Goal: Information Seeking & Learning: Check status

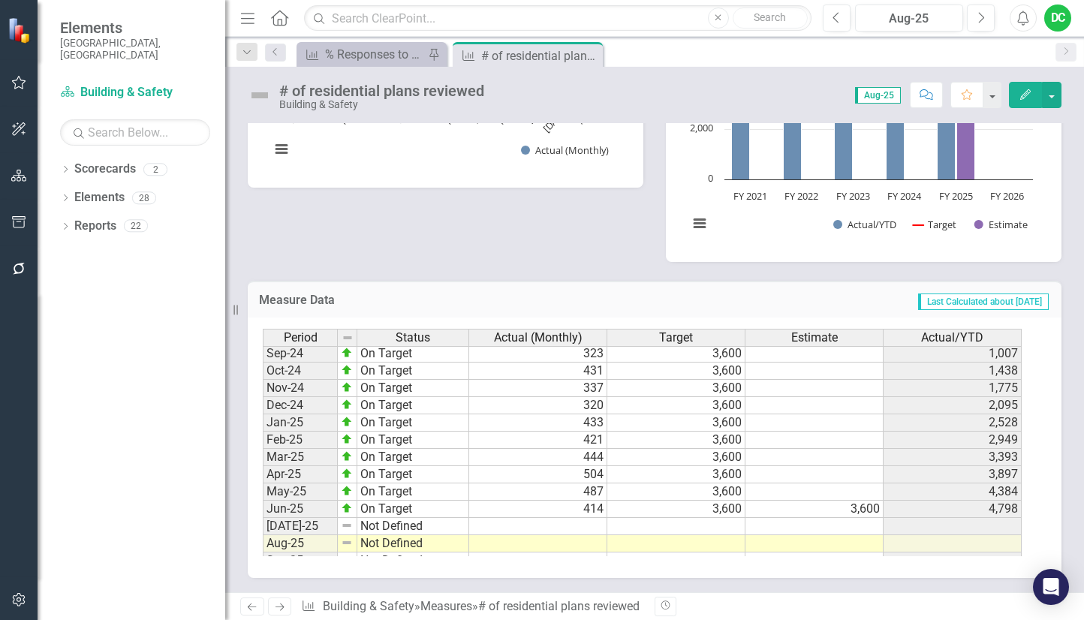
scroll to position [759, 0]
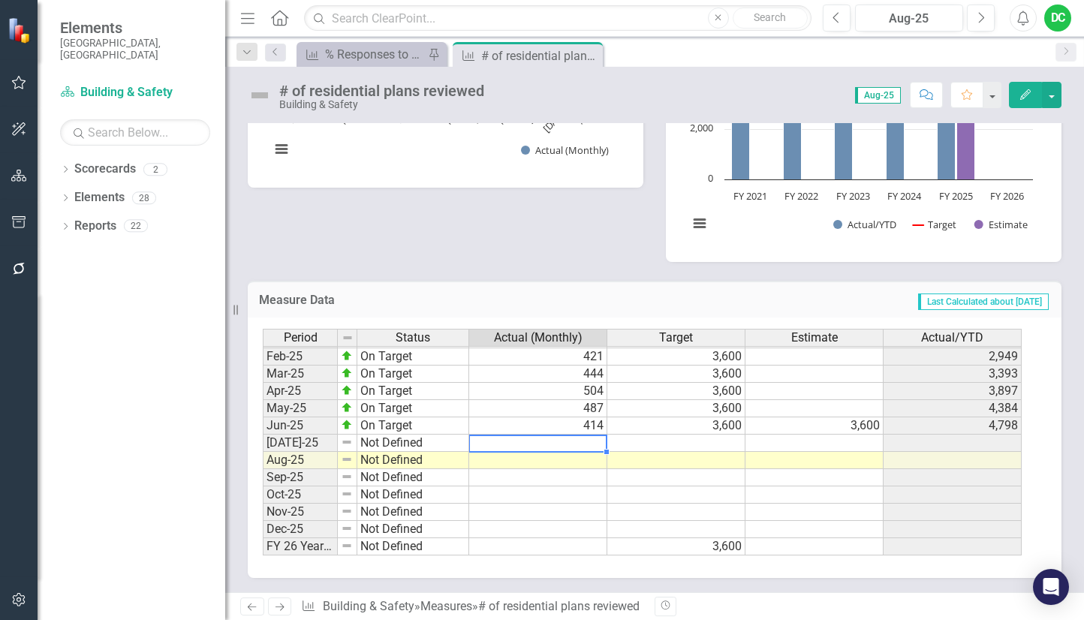
click at [577, 444] on tbody "Jan-24 On Target 325 3,600 2,686 Feb-24 On Target 382 3,600 3,068 Mar-24 On Tar…" at bounding box center [642, 339] width 759 height 432
click at [281, 608] on icon "Next" at bounding box center [279, 607] width 13 height 10
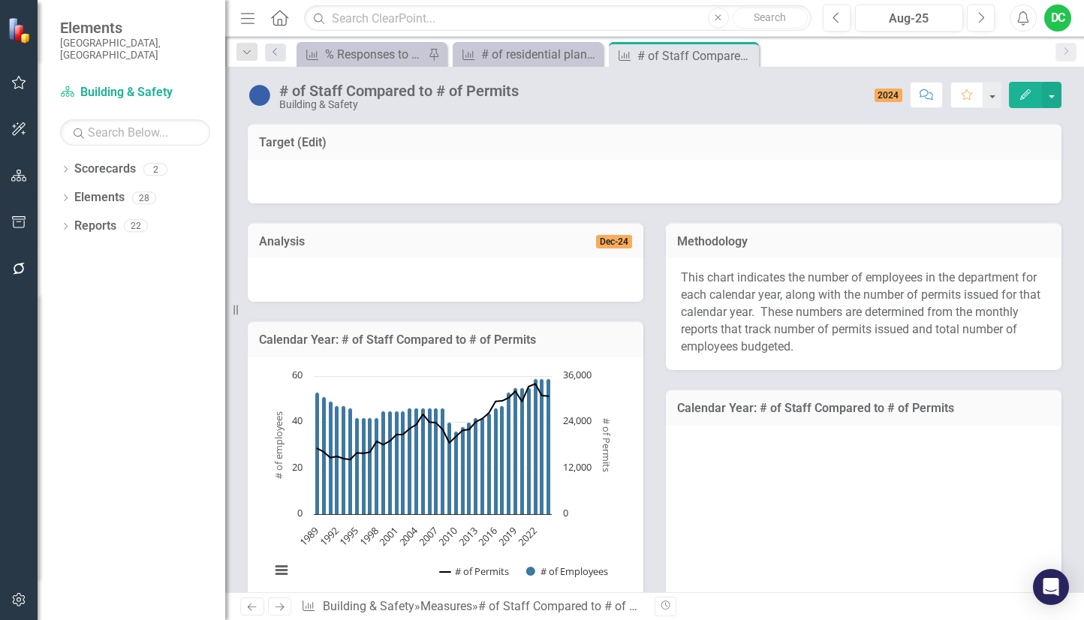
click at [281, 608] on icon "Next" at bounding box center [279, 607] width 13 height 10
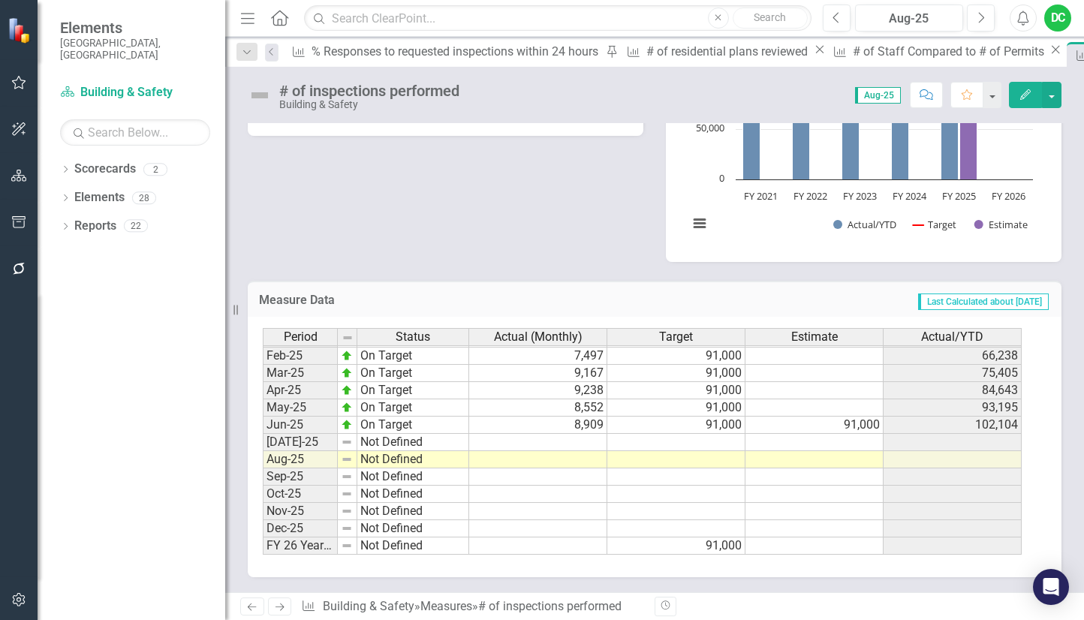
click at [279, 606] on icon "Next" at bounding box center [279, 607] width 13 height 10
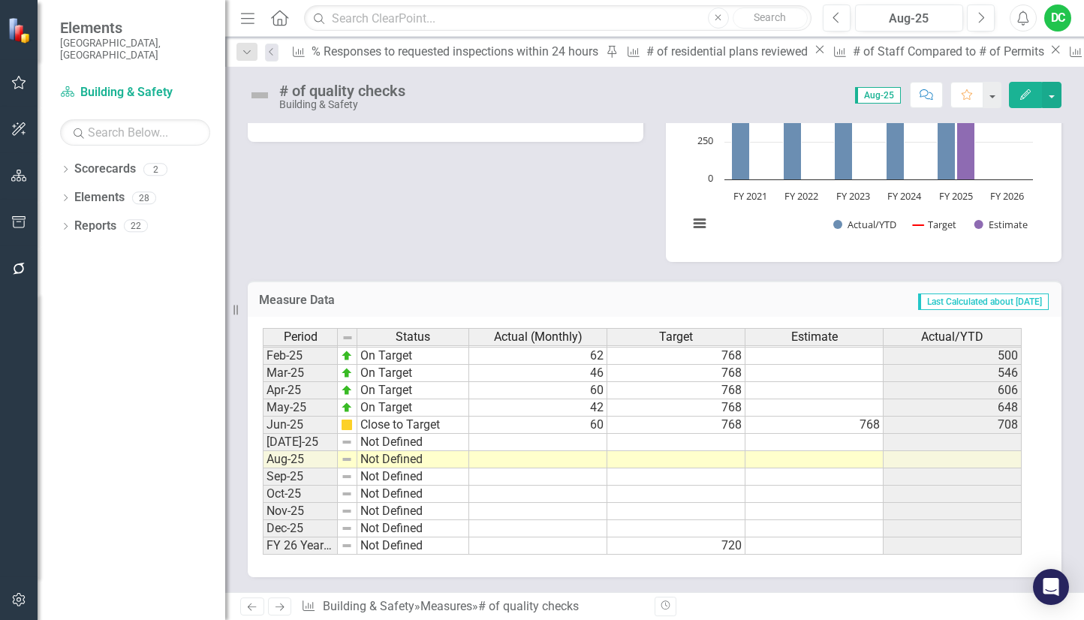
click at [281, 606] on icon "Next" at bounding box center [279, 607] width 13 height 10
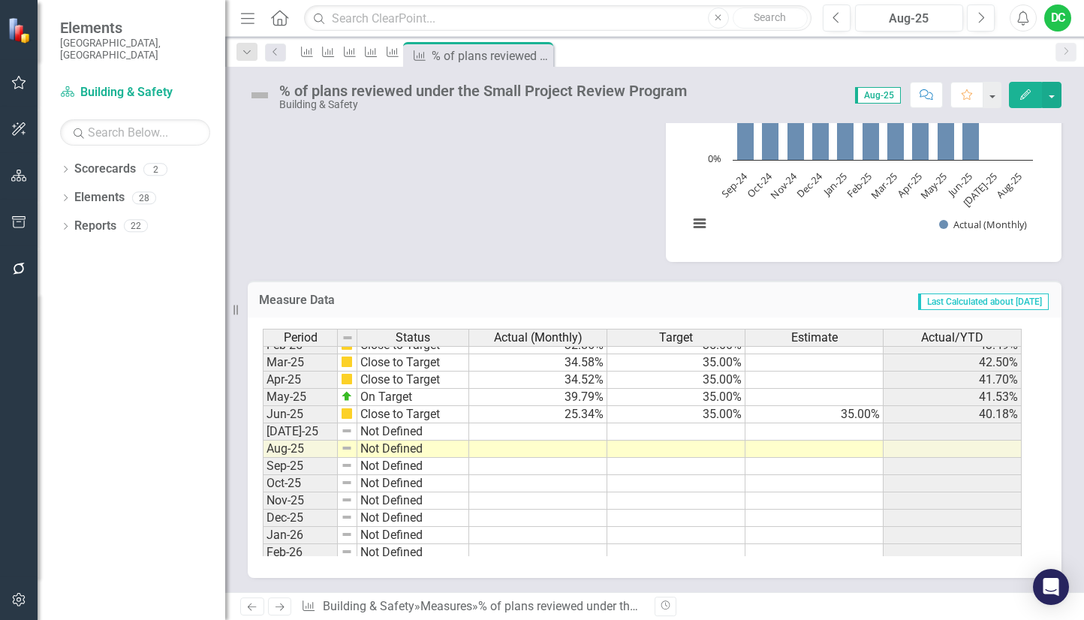
click at [273, 604] on icon "Next" at bounding box center [279, 607] width 13 height 10
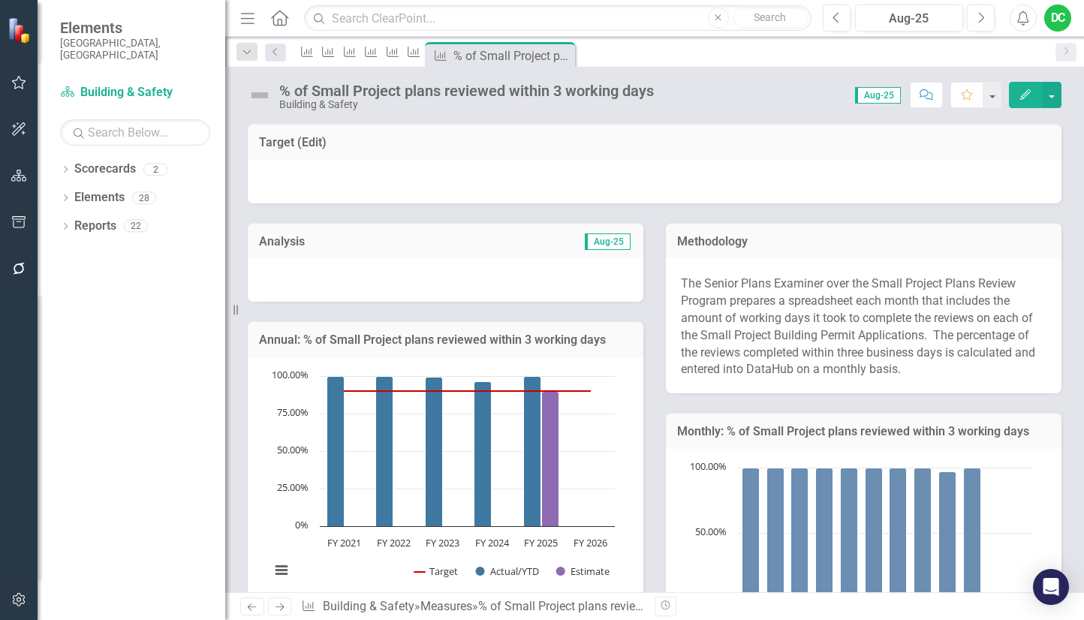
click at [273, 604] on icon "Next" at bounding box center [279, 607] width 13 height 10
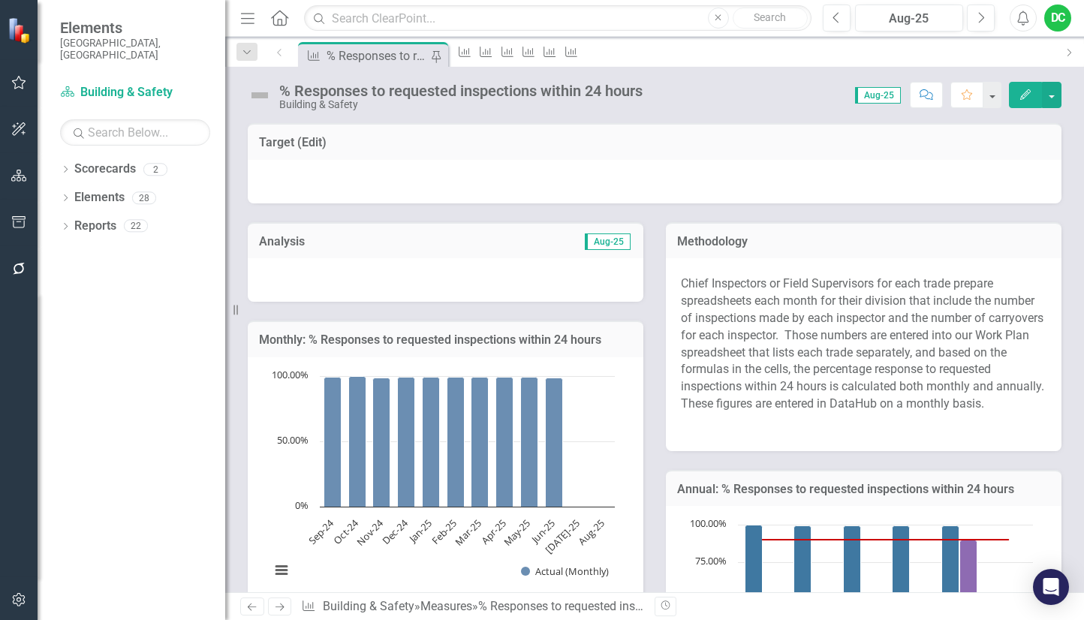
click at [273, 604] on icon "Next" at bounding box center [279, 607] width 13 height 10
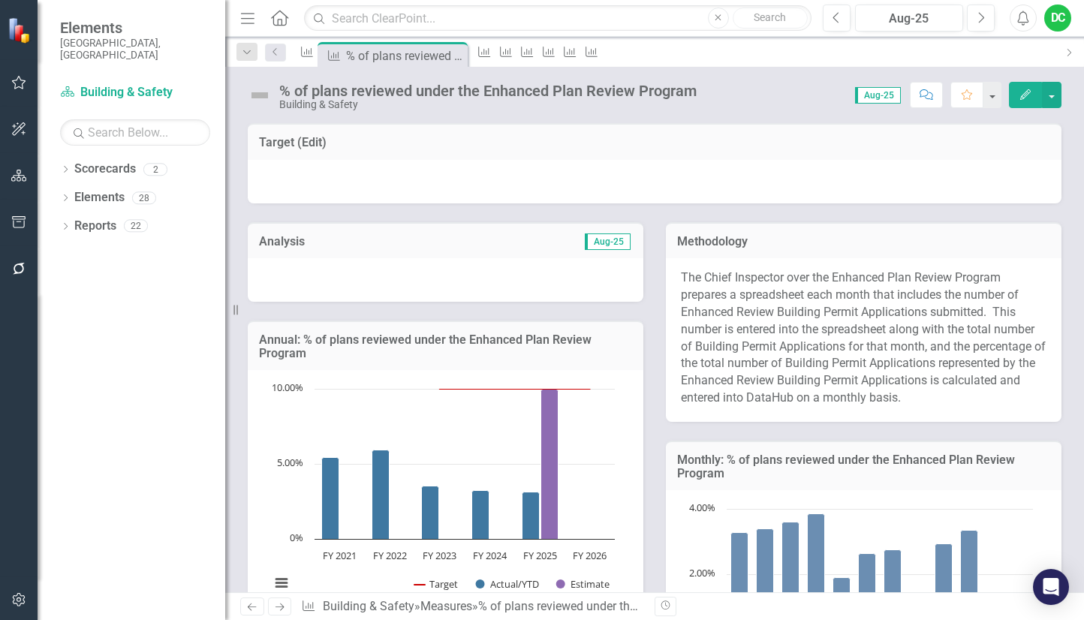
click at [273, 604] on icon "Next" at bounding box center [279, 607] width 13 height 10
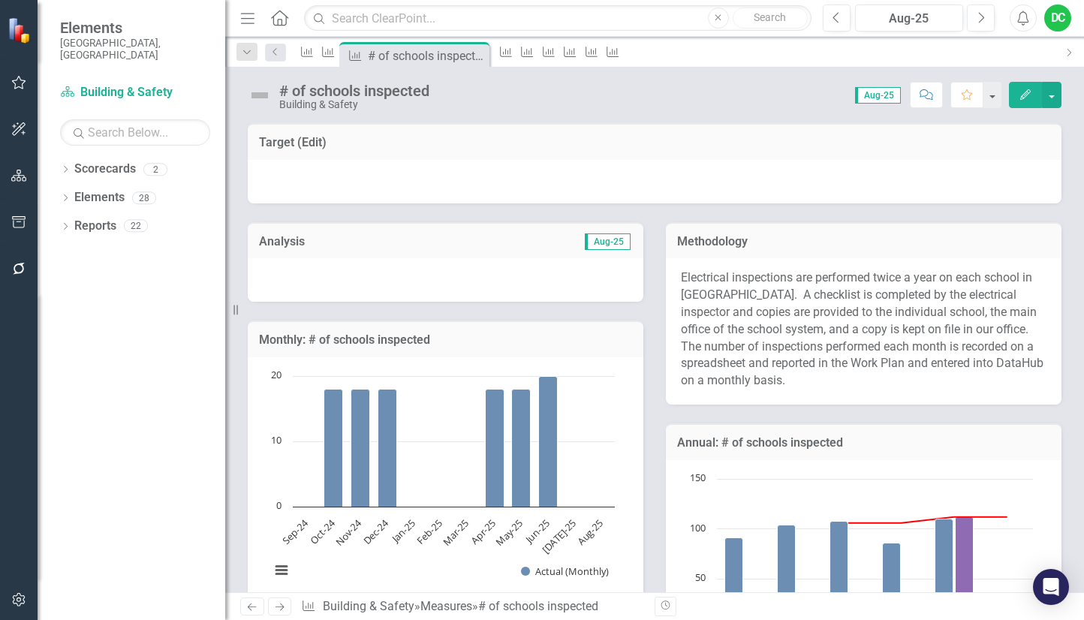
click at [273, 604] on icon "Next" at bounding box center [279, 607] width 13 height 10
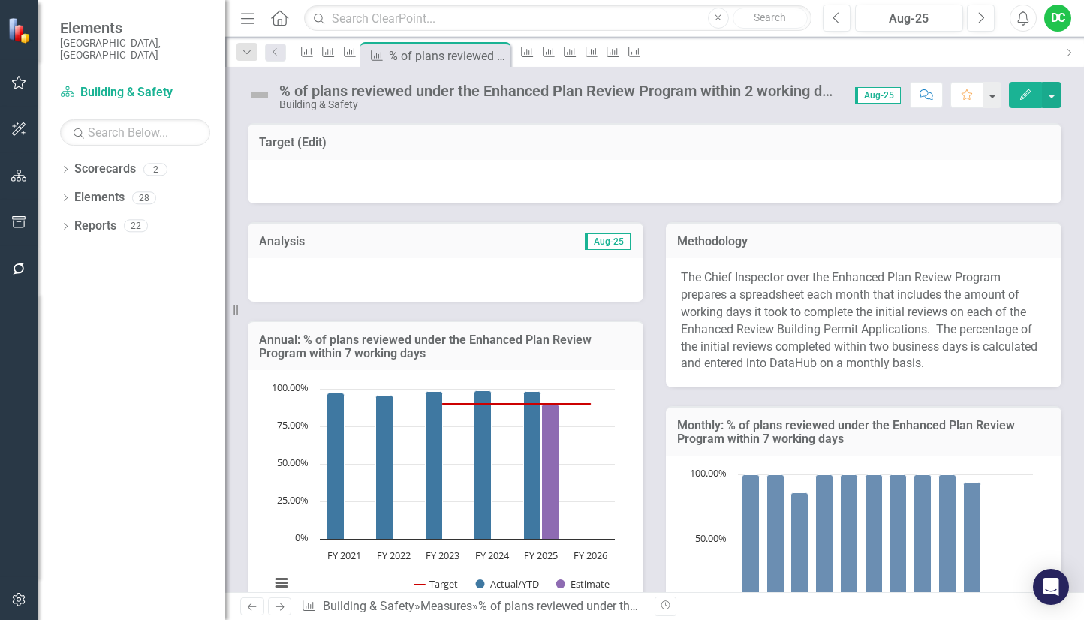
click at [273, 604] on icon "Next" at bounding box center [279, 607] width 13 height 10
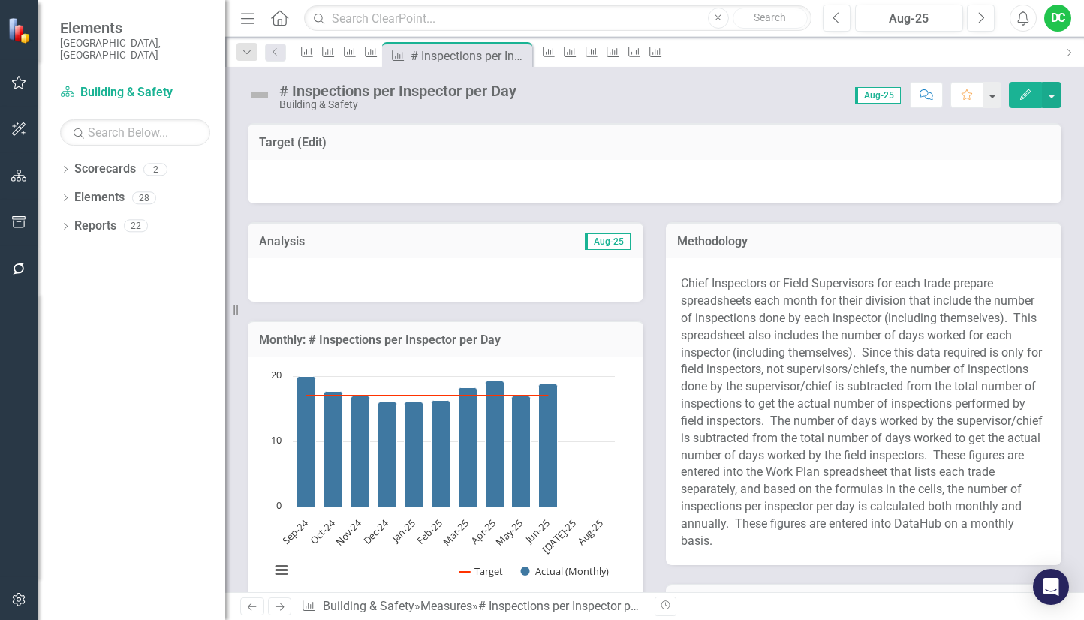
click at [273, 604] on icon "Next" at bounding box center [279, 607] width 13 height 10
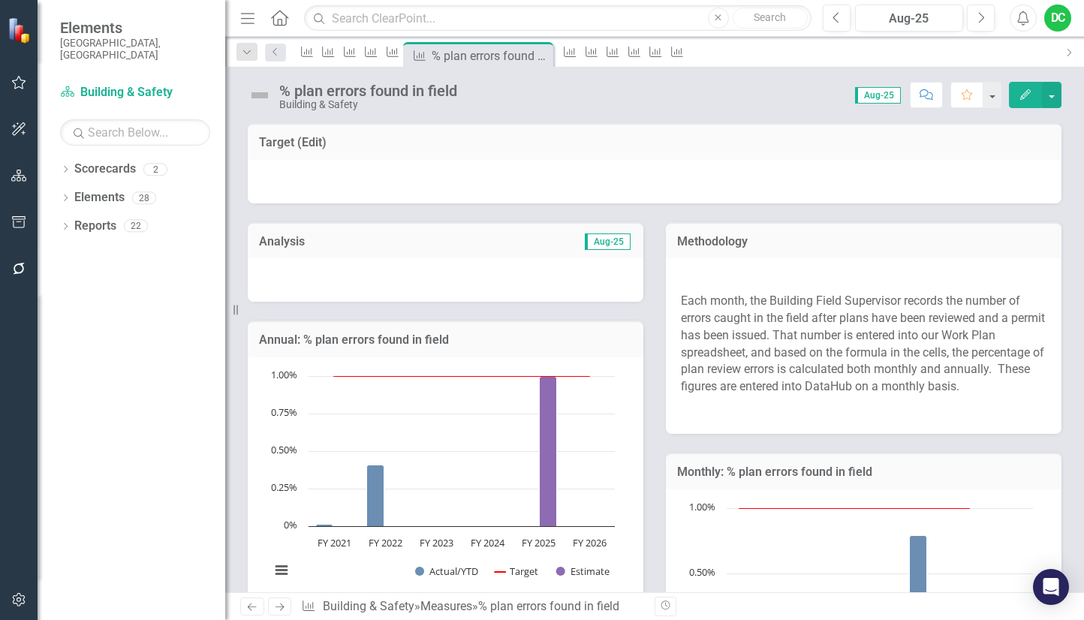
click at [273, 604] on icon "Next" at bounding box center [279, 607] width 13 height 10
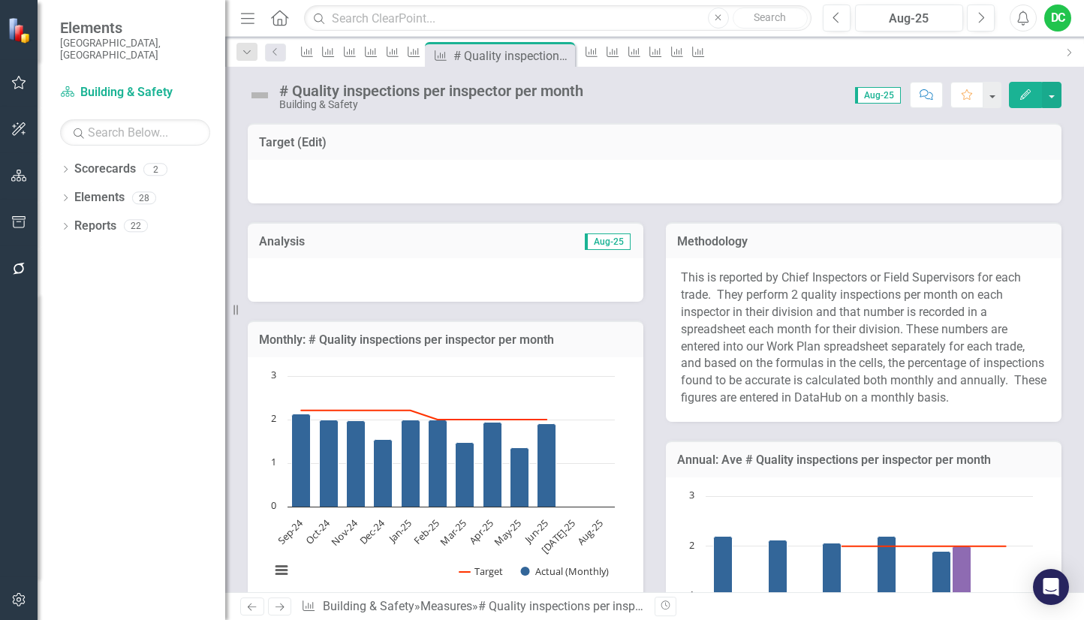
click at [273, 603] on icon "Next" at bounding box center [279, 607] width 13 height 10
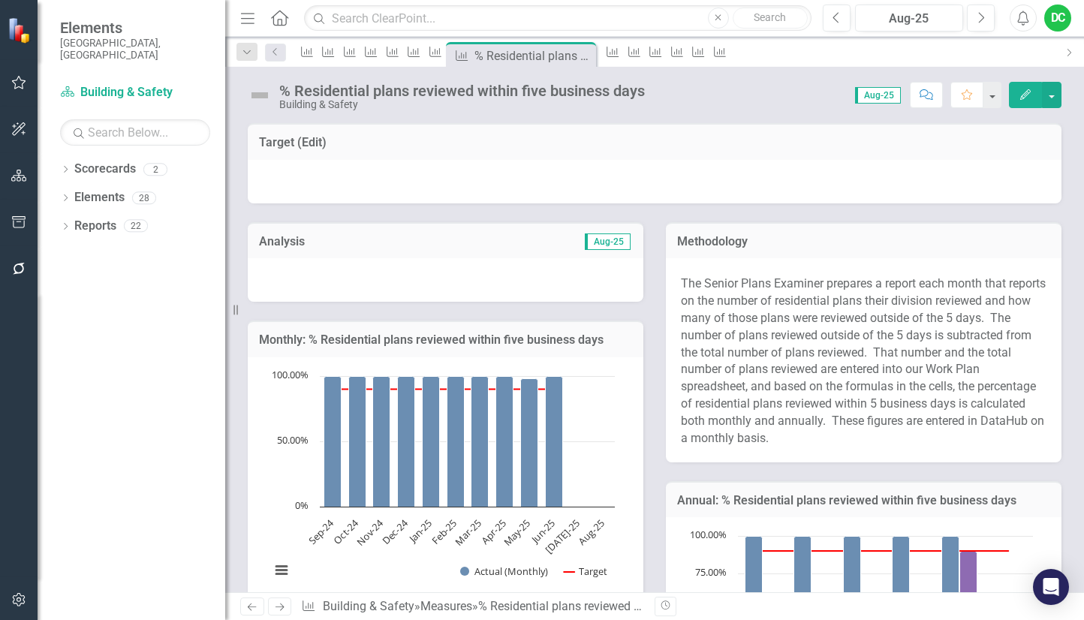
click at [274, 602] on icon "Next" at bounding box center [279, 607] width 13 height 10
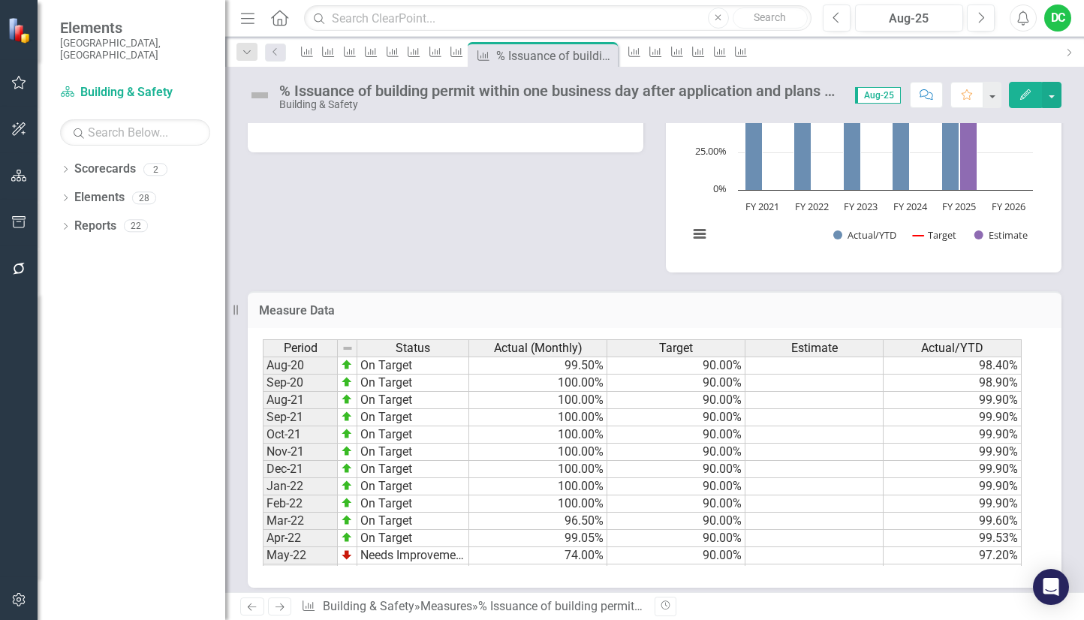
scroll to position [480, 0]
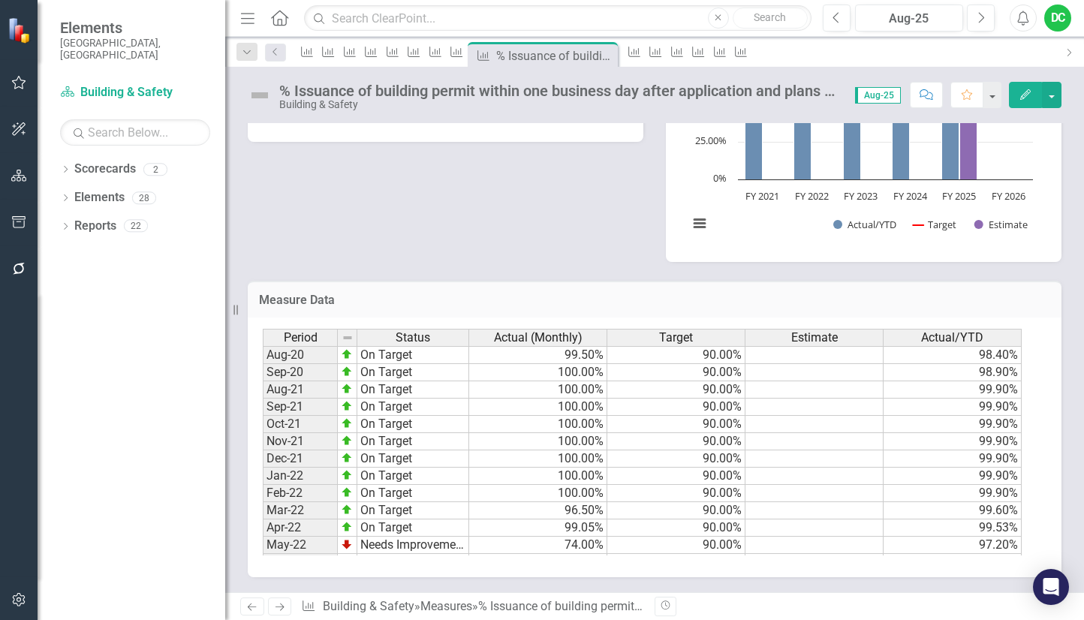
click at [282, 606] on icon "Next" at bounding box center [279, 607] width 13 height 10
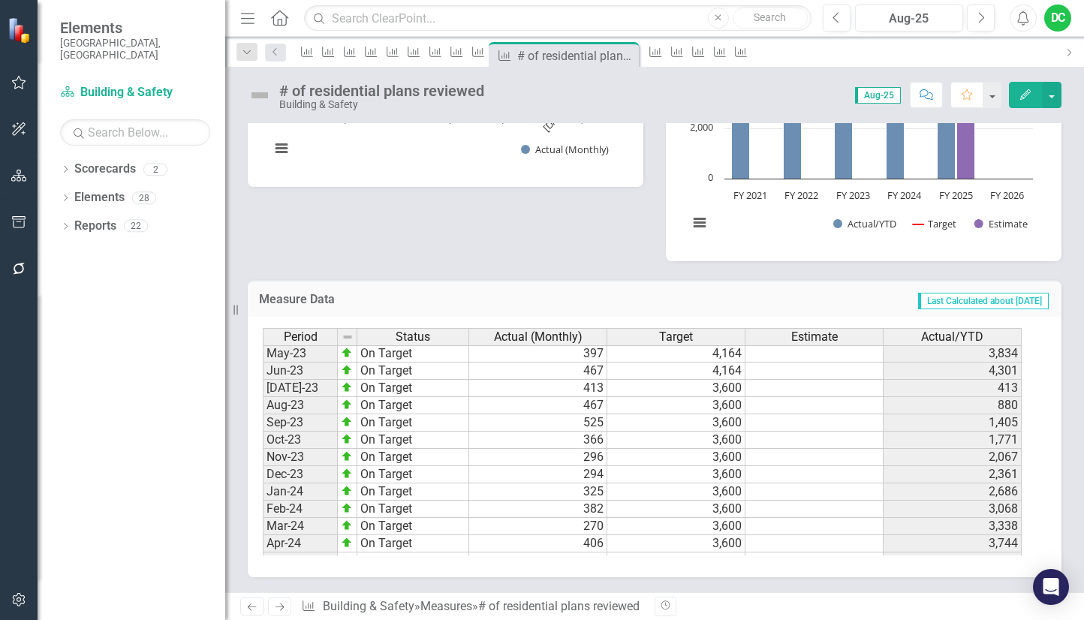
scroll to position [384, 0]
click at [302, 390] on tbody "Nov-22 On Target Dec-22 Close to Target Jan-23 Close to Target Feb-23 Close to …" at bounding box center [366, 506] width 206 height 501
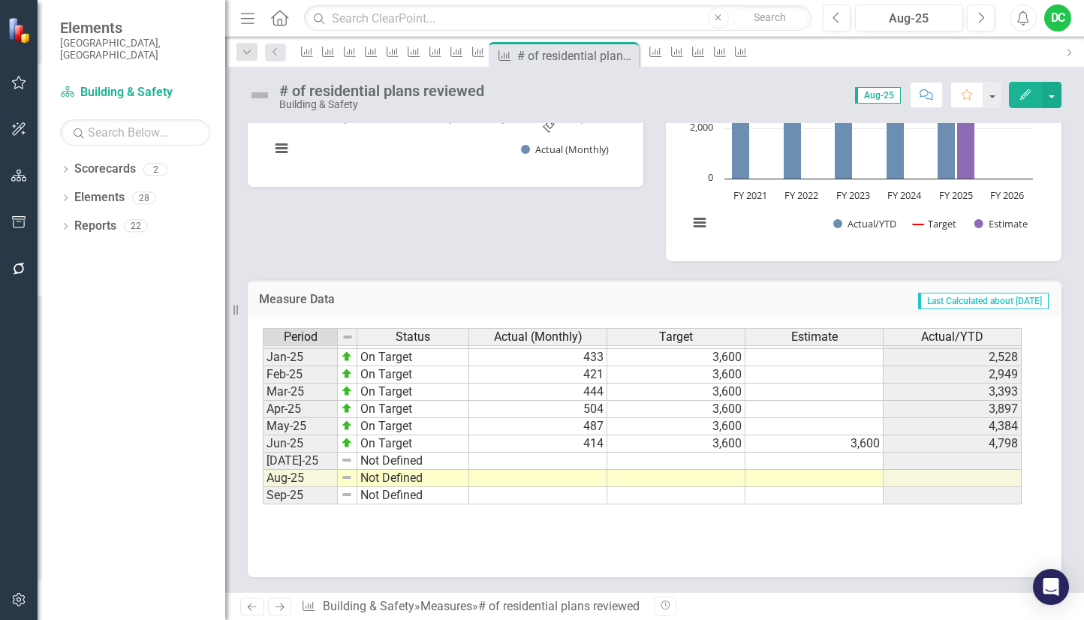
scroll to position [759, 0]
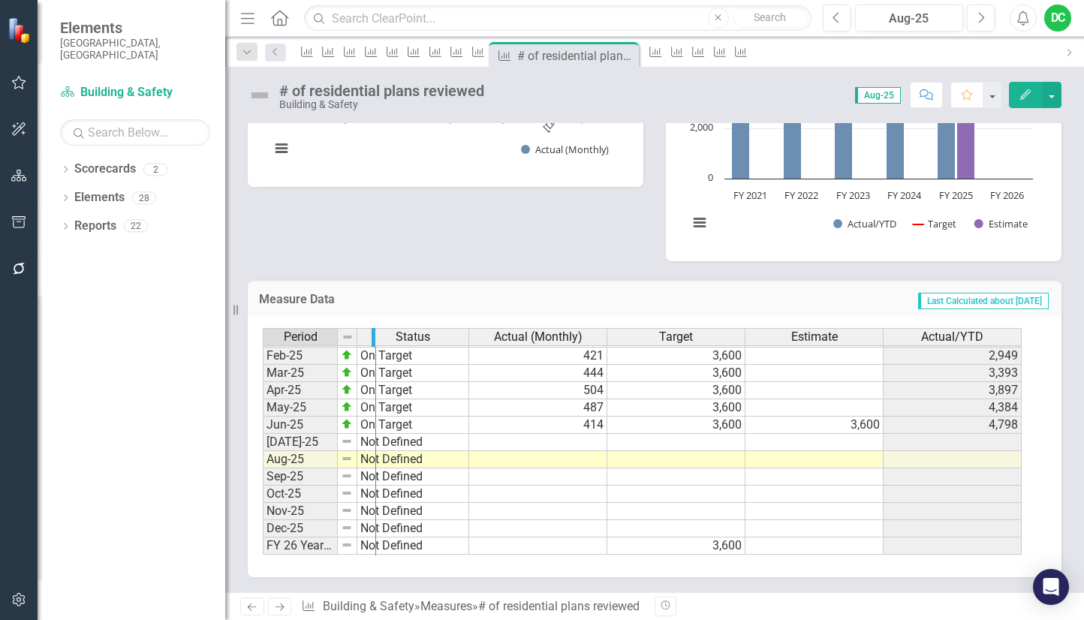
drag, startPoint x: 334, startPoint y: 334, endPoint x: 372, endPoint y: 329, distance: 38.6
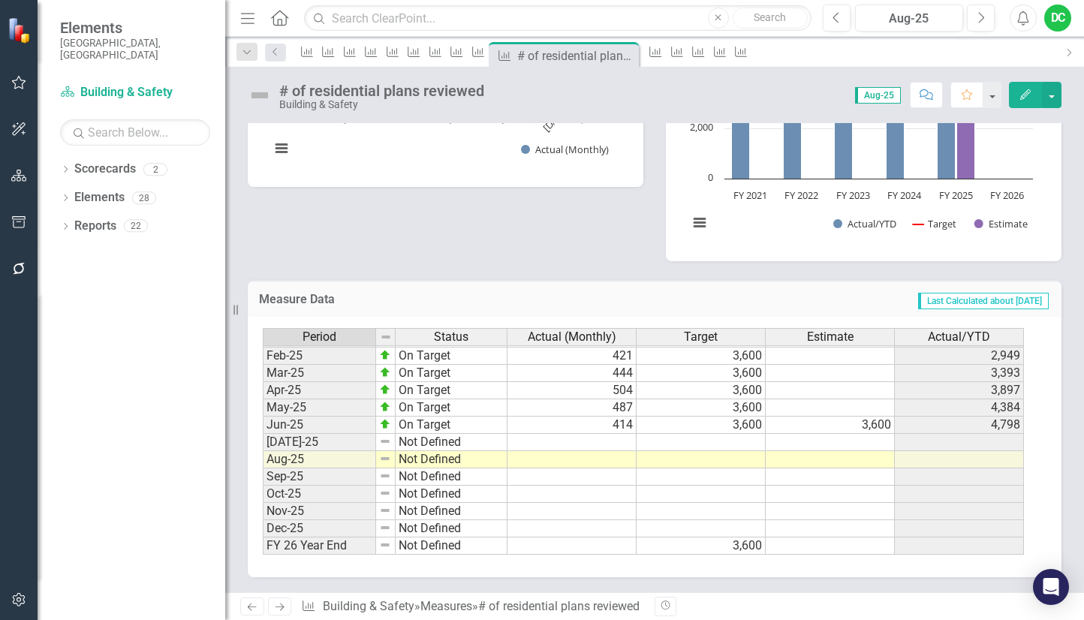
scroll to position [506, 0]
